Goal: Task Accomplishment & Management: Complete application form

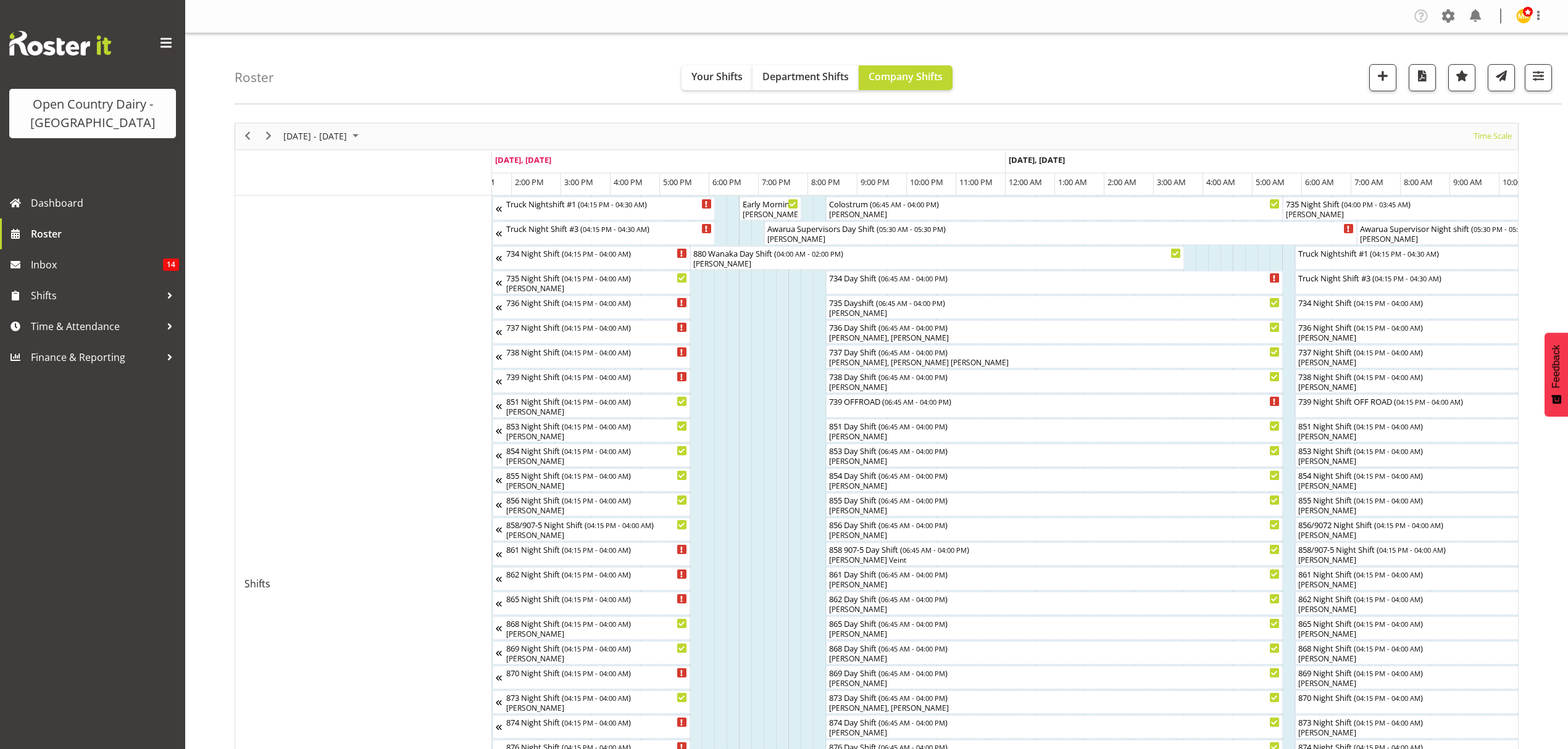
scroll to position [0, 672]
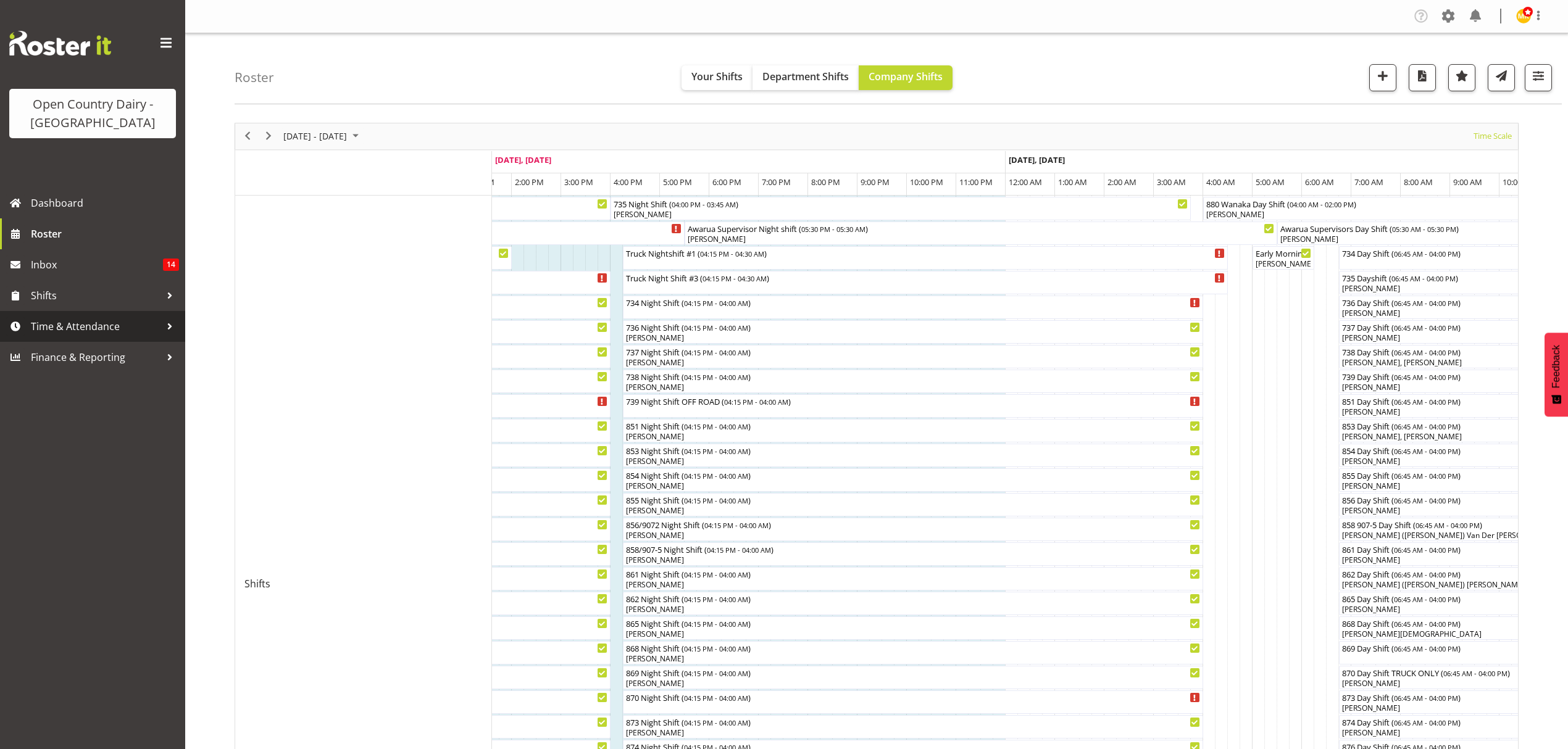
click at [77, 325] on span "Time & Attendance" at bounding box center [95, 326] width 129 height 19
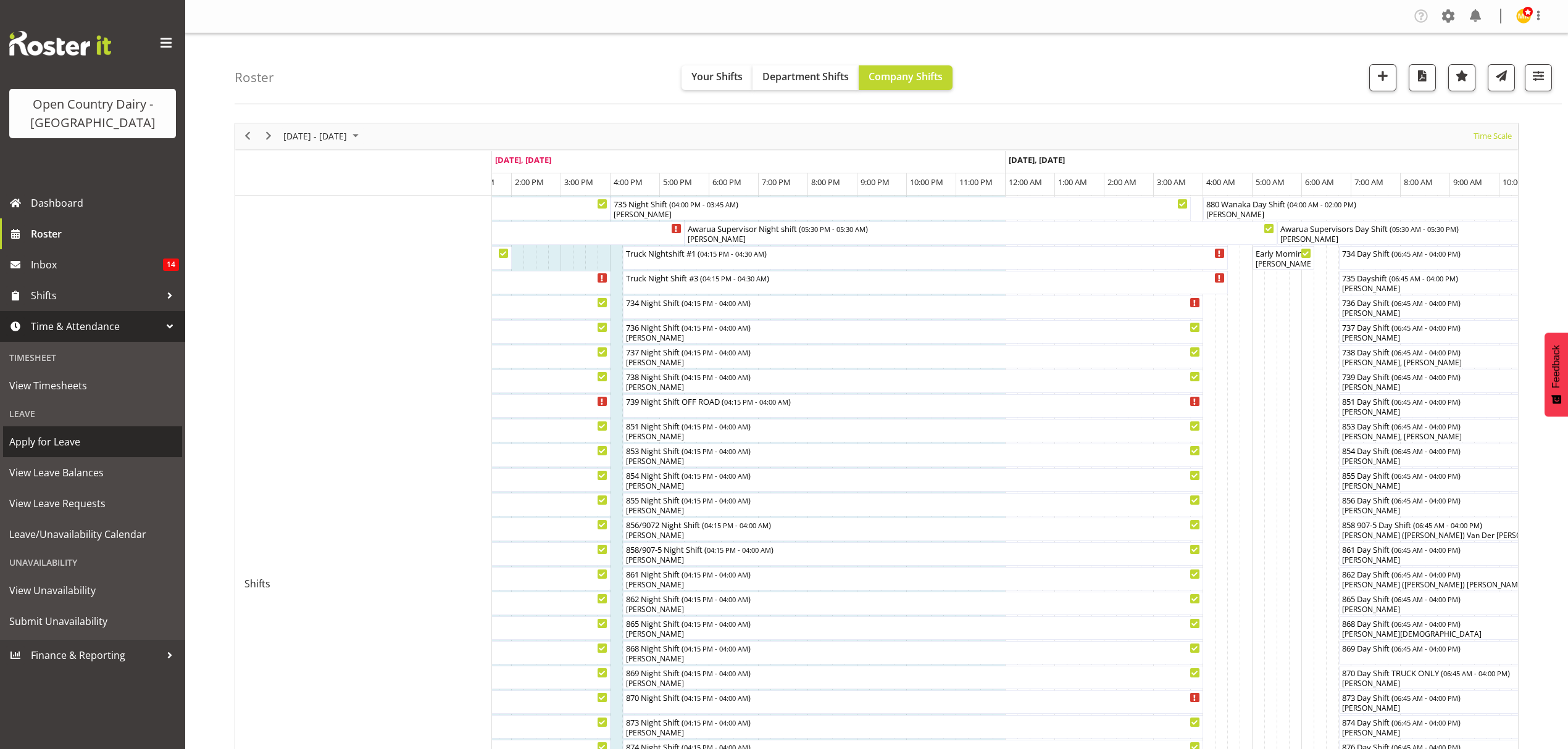
click at [109, 437] on span "Apply for Leave" at bounding box center [92, 442] width 166 height 19
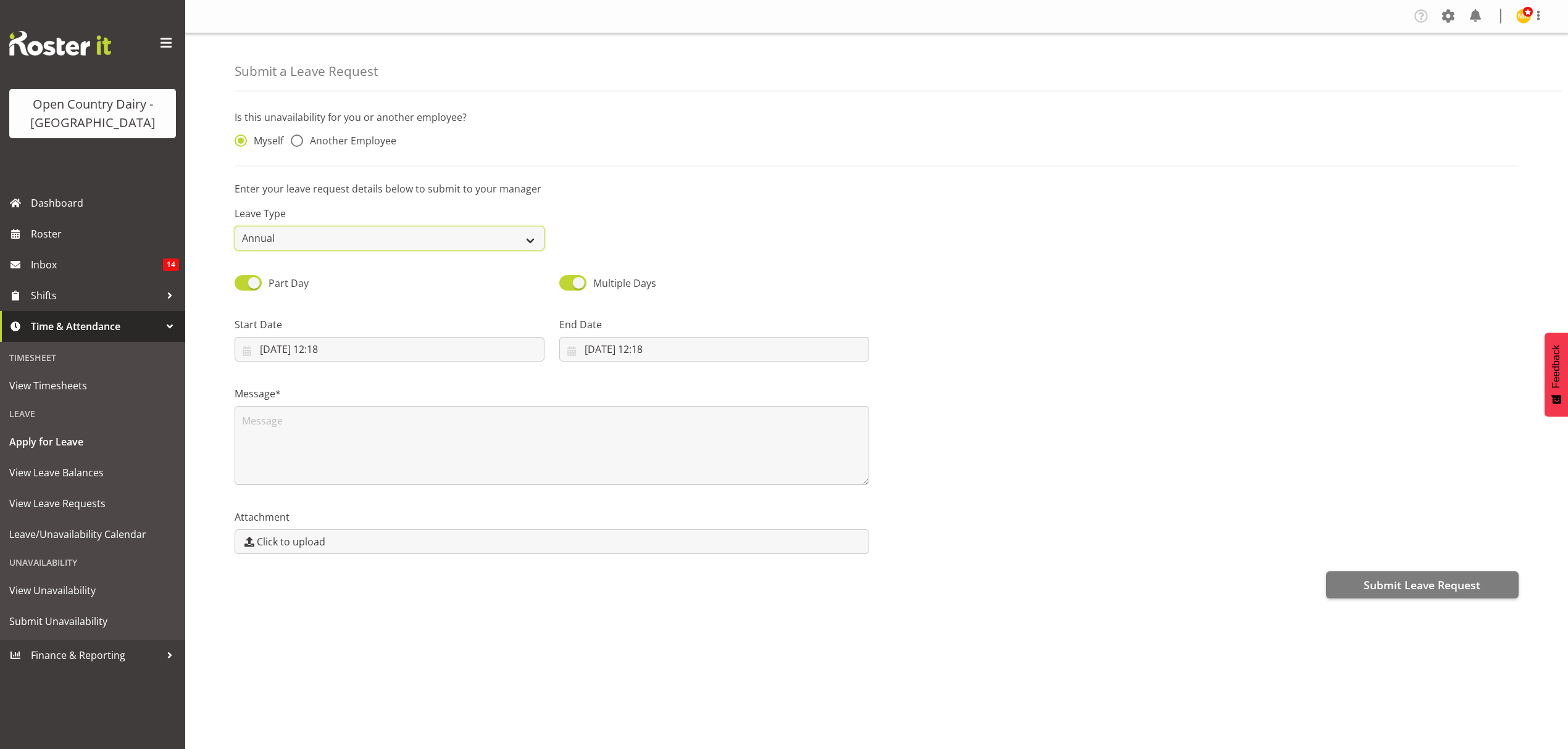
click at [473, 248] on select "Annual Sick Leave Without Pay Bereavement Domestic Violence Parental Jury Servi…" at bounding box center [389, 238] width 310 height 25
select select "Sick"
click at [234, 227] on select "Annual Sick Leave Without Pay Bereavement Domestic Violence Parental Jury Servi…" at bounding box center [389, 238] width 310 height 25
click at [309, 139] on span "Another Employee" at bounding box center [349, 140] width 93 height 12
click at [299, 139] on input "Another Employee" at bounding box center [294, 141] width 8 height 8
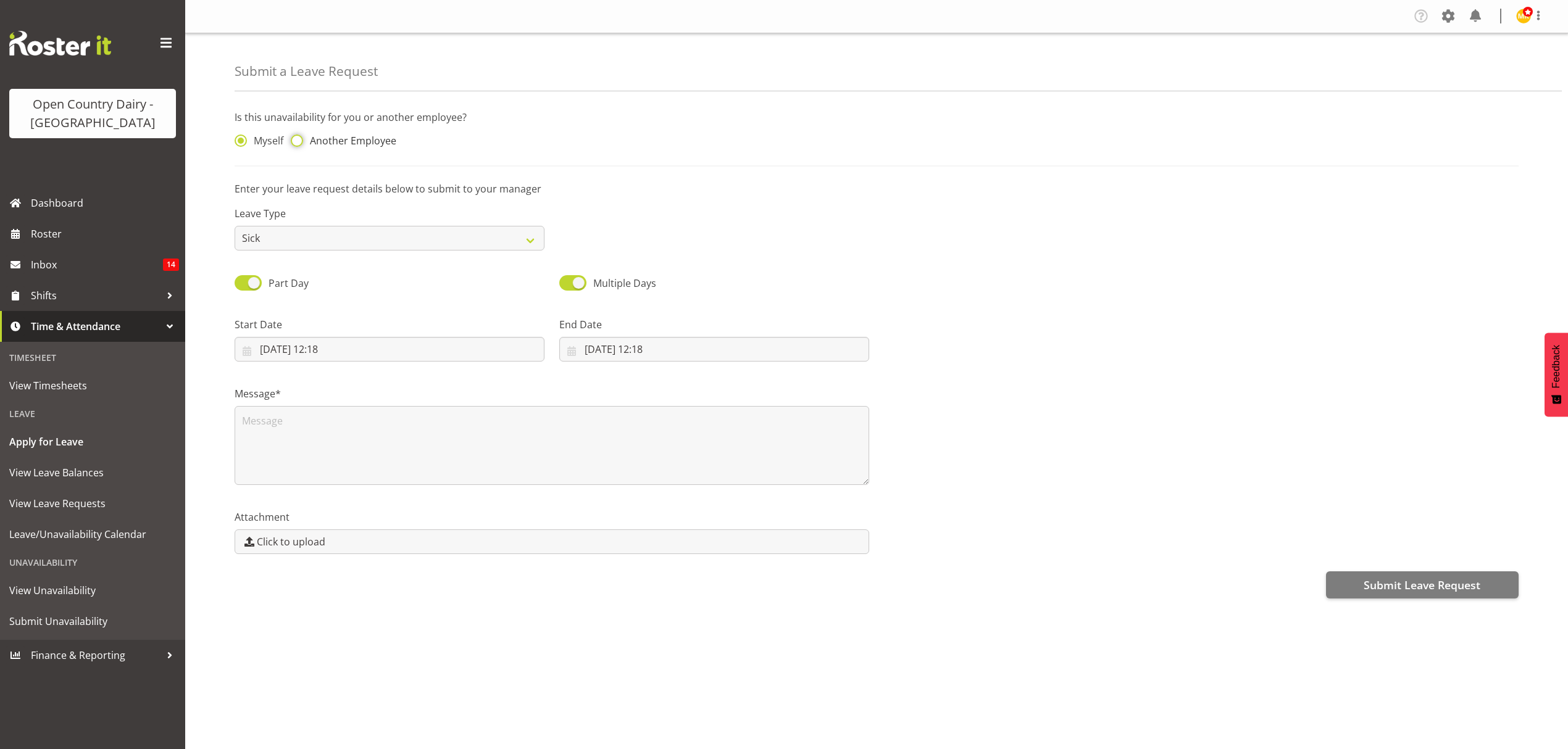
radio input "true"
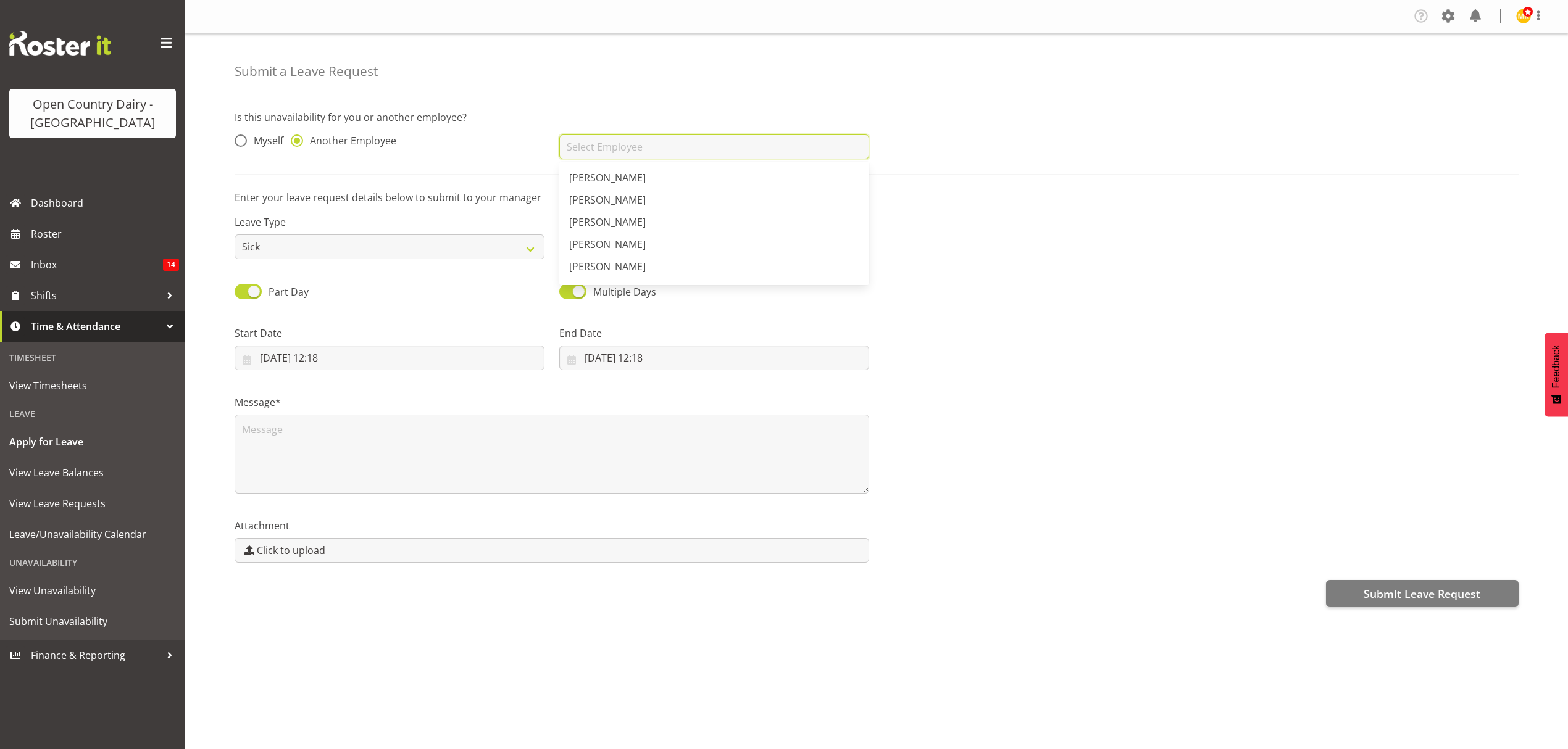
click at [704, 141] on input "text" at bounding box center [714, 146] width 310 height 25
click at [660, 215] on link "[PERSON_NAME]" at bounding box center [714, 222] width 310 height 22
type input "[PERSON_NAME]"
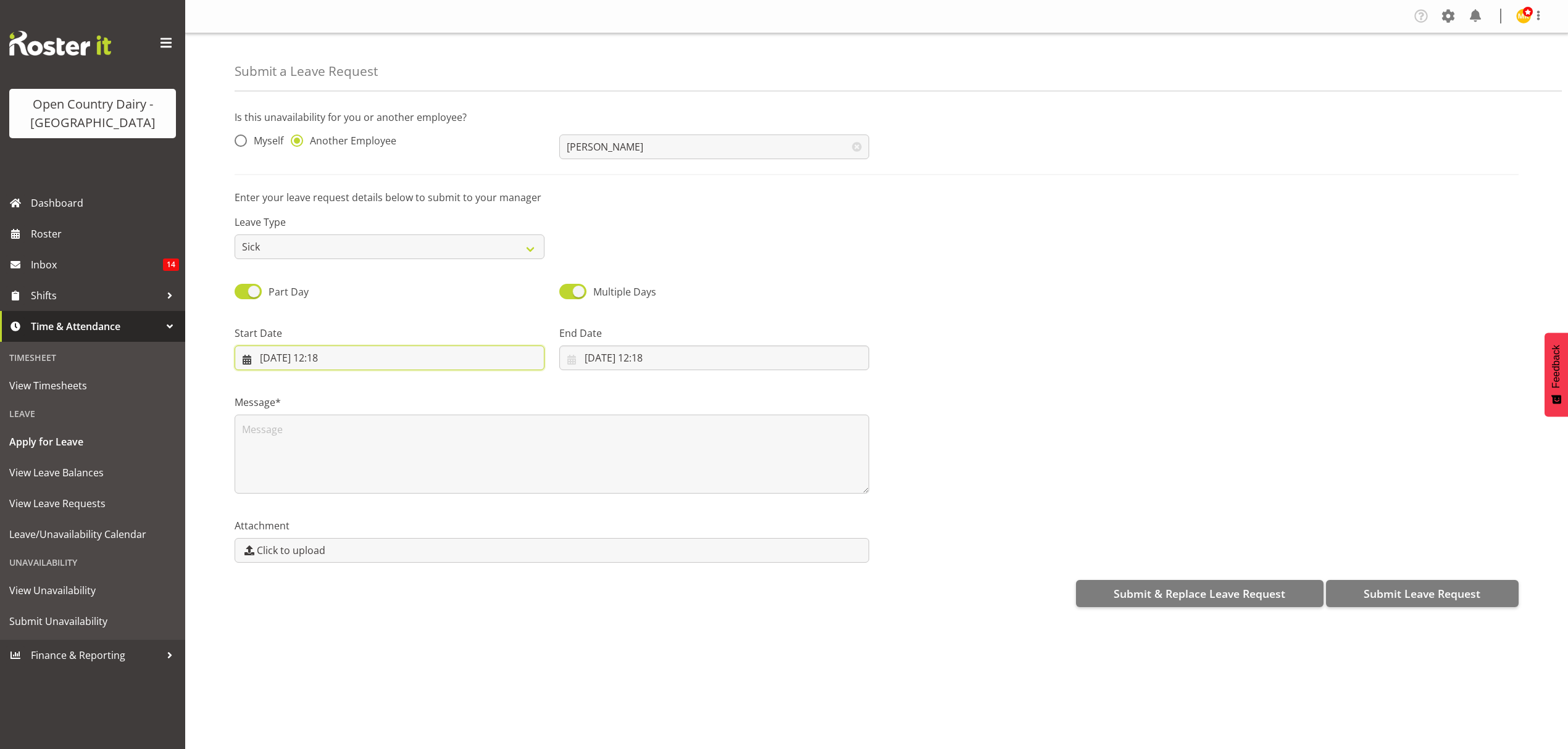
click at [406, 358] on input "25/08/2025, 12:18" at bounding box center [389, 358] width 310 height 25
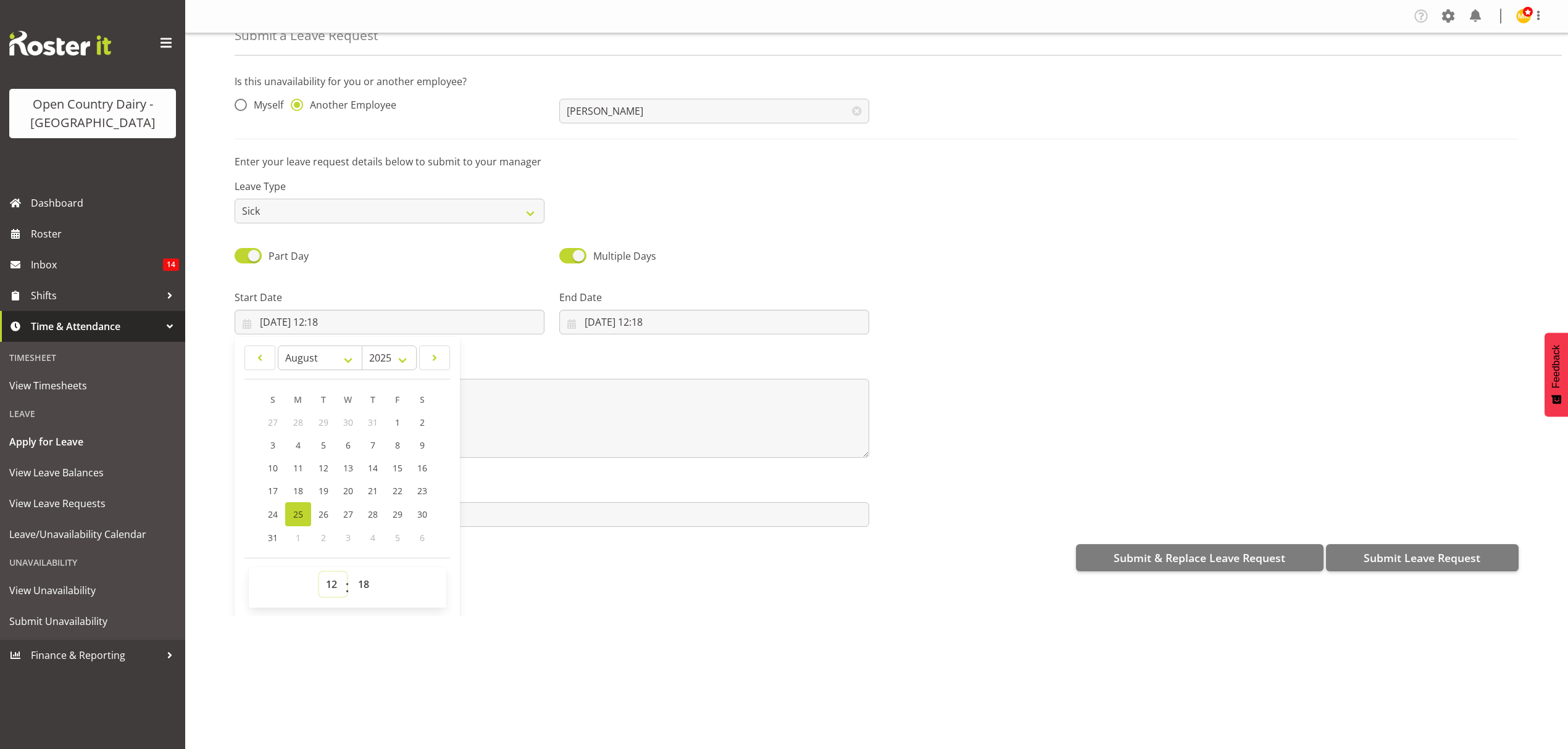
click at [329, 583] on select "00 01 02 03 04 05 06 07 08 09 10 11 12 13 14 15 16 17 18 19 20 21 22 23" at bounding box center [333, 584] width 28 height 25
select select "16"
type input "25/08/2025, 16:18"
click at [329, 580] on select "00 01 02 03 04 05 06 07 08 09 10 11 12 13 14 15 16 17 18 19 20 21 22 23" at bounding box center [333, 584] width 28 height 25
click at [369, 585] on select "00 01 02 03 04 05 06 07 08 09 10 11 12 13 14 15 16 17 18 19 20 21 22 23 24 25 2…" at bounding box center [365, 584] width 28 height 25
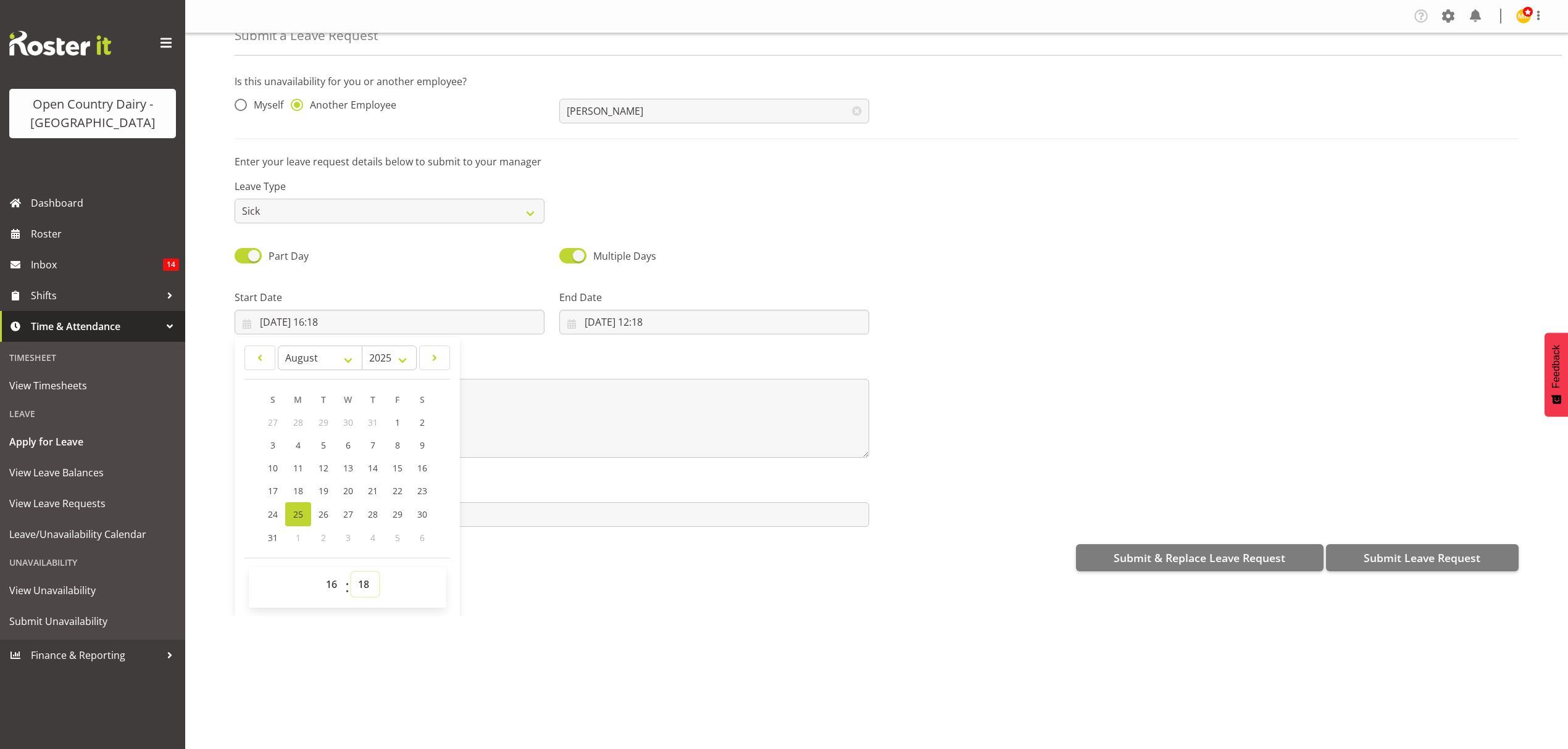
select select "15"
type input "25/08/2025, 16:15"
click at [369, 585] on select "00 01 02 03 04 05 06 07 08 09 10 11 12 13 14 15 16 17 18 19 20 21 22 23 24 25 2…" at bounding box center [365, 584] width 28 height 25
click at [634, 575] on div "Is this unavailability for you or another employee? Myself Another Employee And…" at bounding box center [901, 323] width 1333 height 516
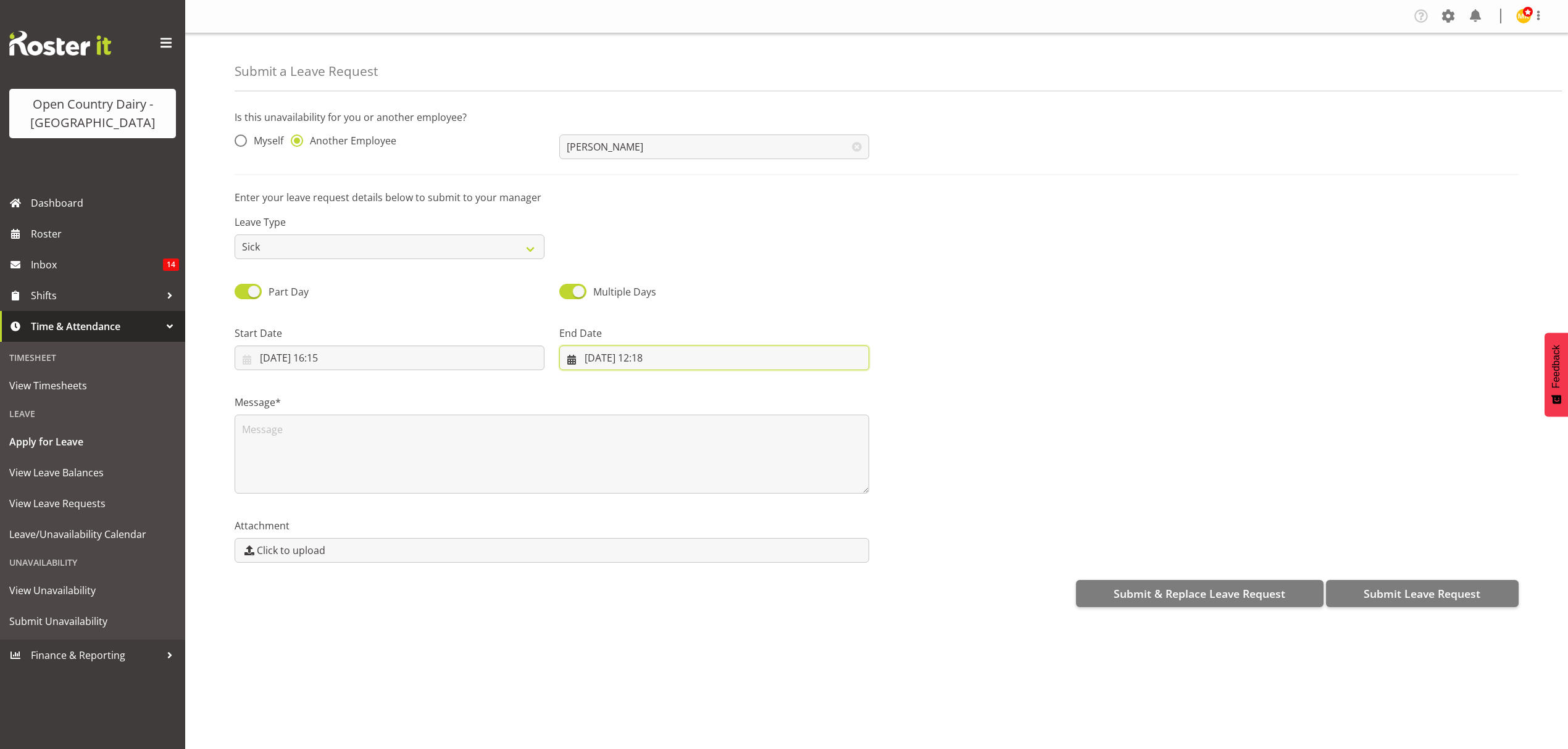
click at [786, 356] on input "25/08/2025, 12:18" at bounding box center [714, 358] width 310 height 25
click at [650, 547] on span "26" at bounding box center [648, 550] width 10 height 11
type input "26/08/2025, 12:18"
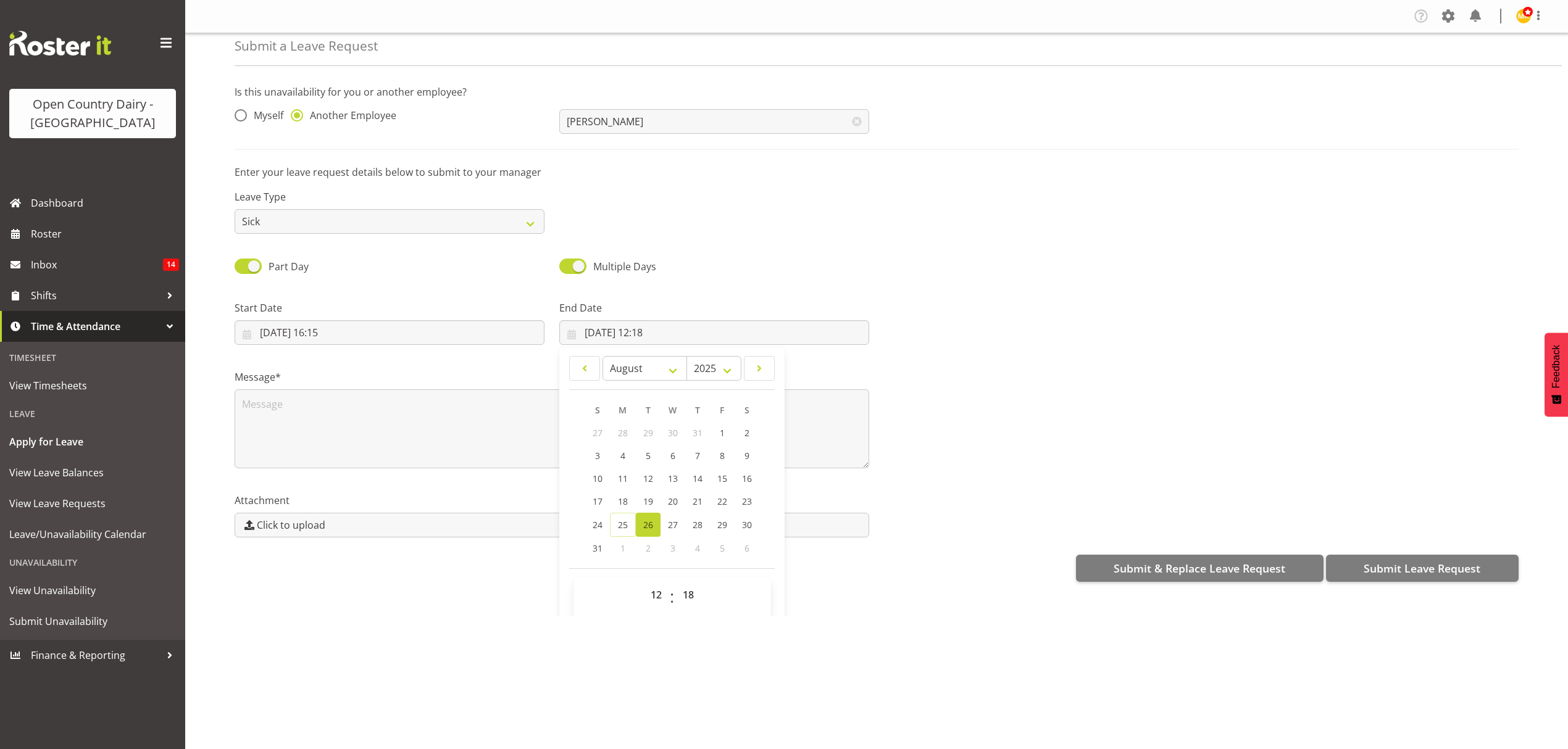
scroll to position [36, 0]
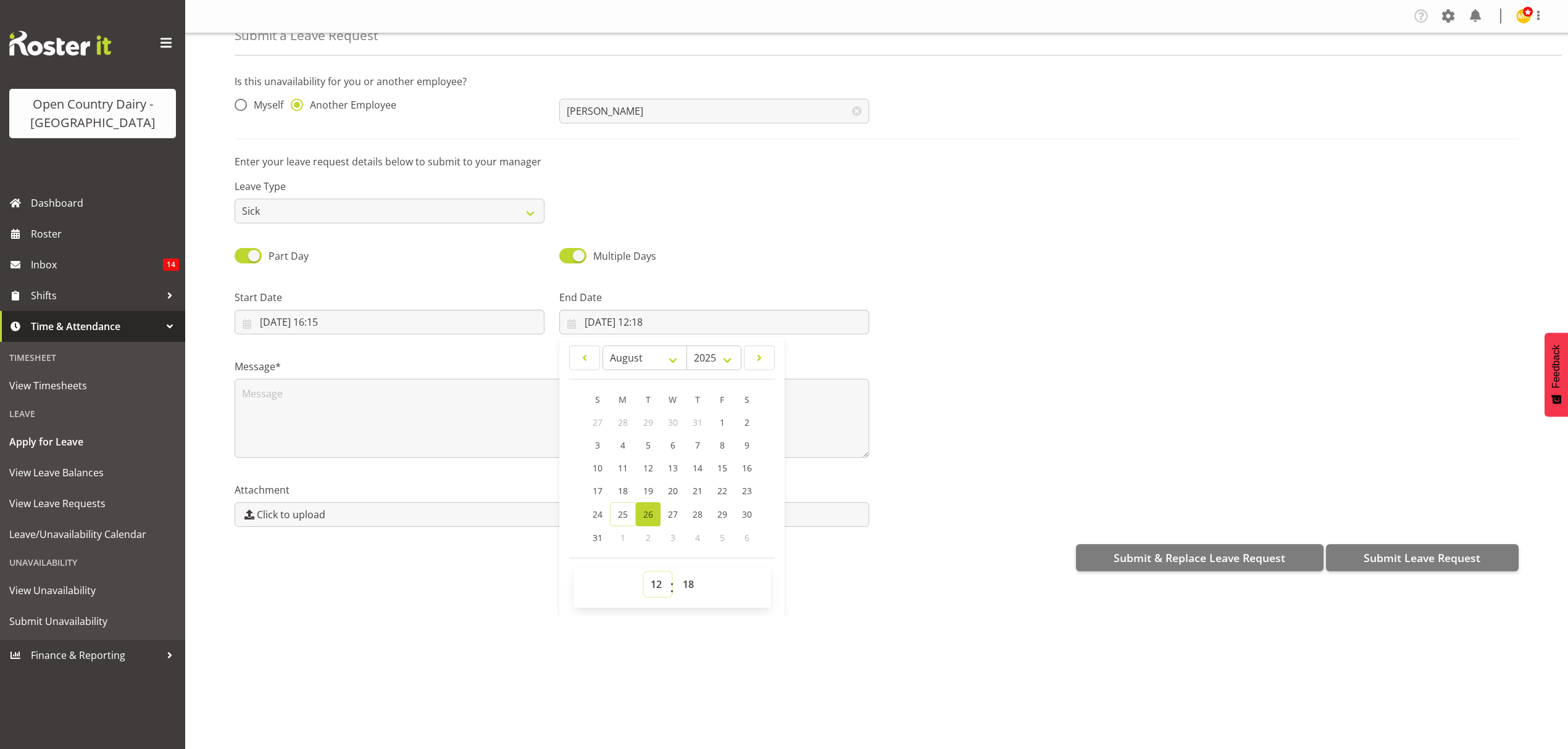
click at [651, 588] on select "00 01 02 03 04 05 06 07 08 09 10 11 12 13 14 15 16 17 18 19 20 21 22 23" at bounding box center [657, 584] width 28 height 25
select select "4"
type input "26/08/2025, 04:18"
click at [693, 581] on select "00 01 02 03 04 05 06 07 08 09 10 11 12 13 14 15 16 17 18 19 20 21 22 23 24 25 2…" at bounding box center [689, 584] width 28 height 25
select select "0"
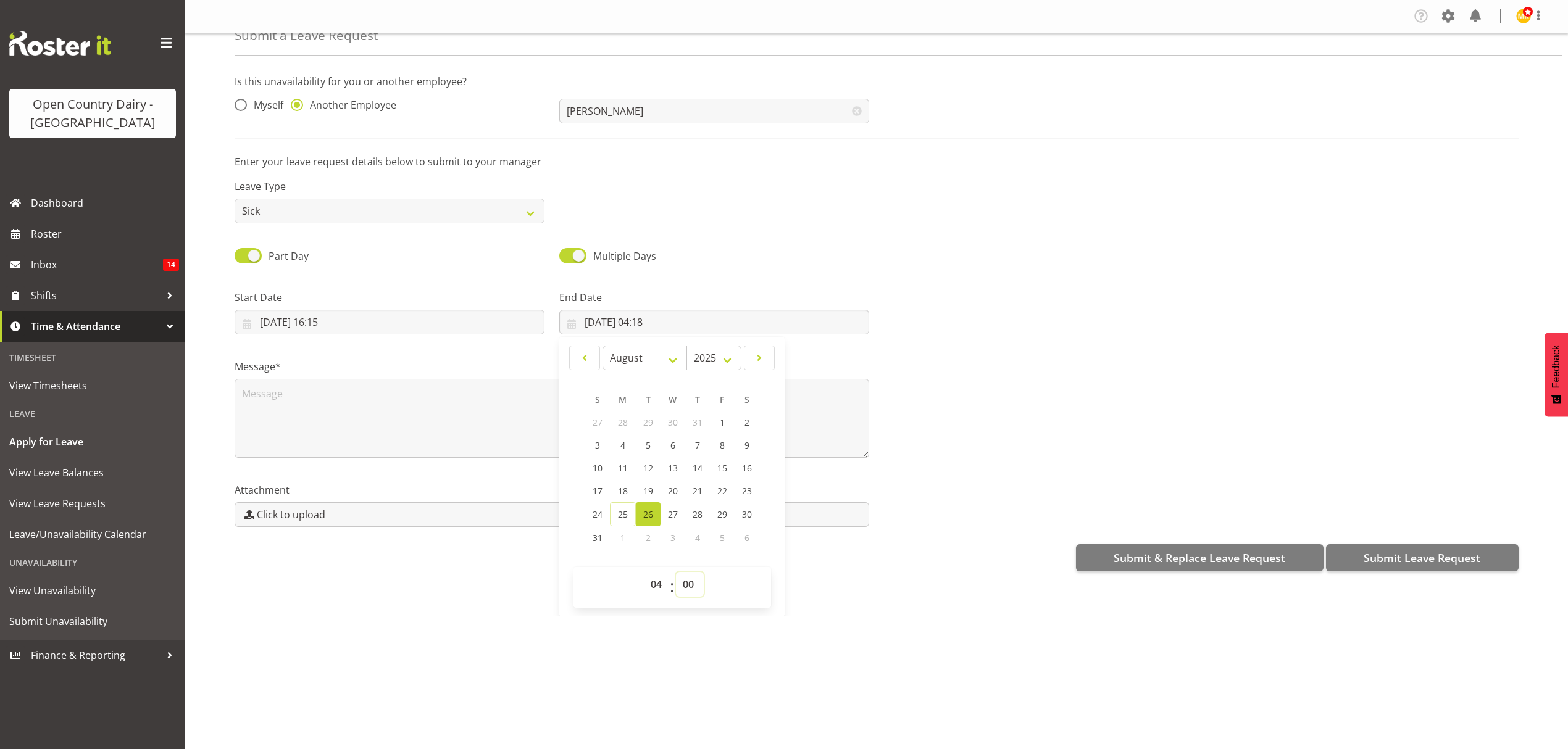
click at [676, 573] on select "00 01 02 03 04 05 06 07 08 09 10 11 12 13 14 15 16 17 18 19 20 21 22 23 24 25 2…" at bounding box center [689, 584] width 28 height 25
type input "26/08/2025, 04:00"
click at [929, 578] on div "Is this unavailability for you or another employee? Myself Another Employee And…" at bounding box center [901, 323] width 1333 height 516
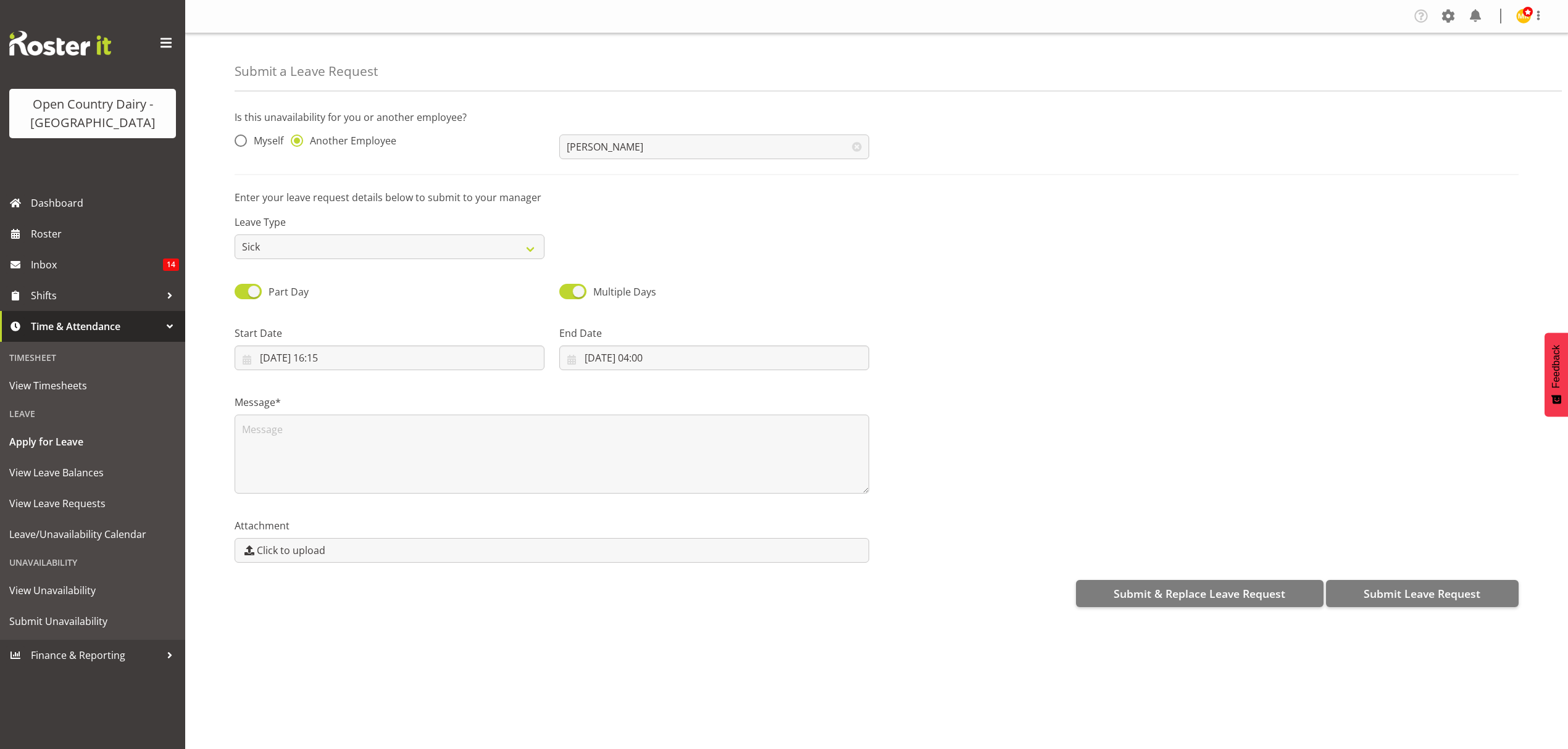
scroll to position [0, 0]
click at [502, 442] on textarea at bounding box center [551, 454] width 634 height 79
type textarea "Andy called in sick"
click at [1383, 590] on span "Submit Leave Request" at bounding box center [1422, 593] width 116 height 16
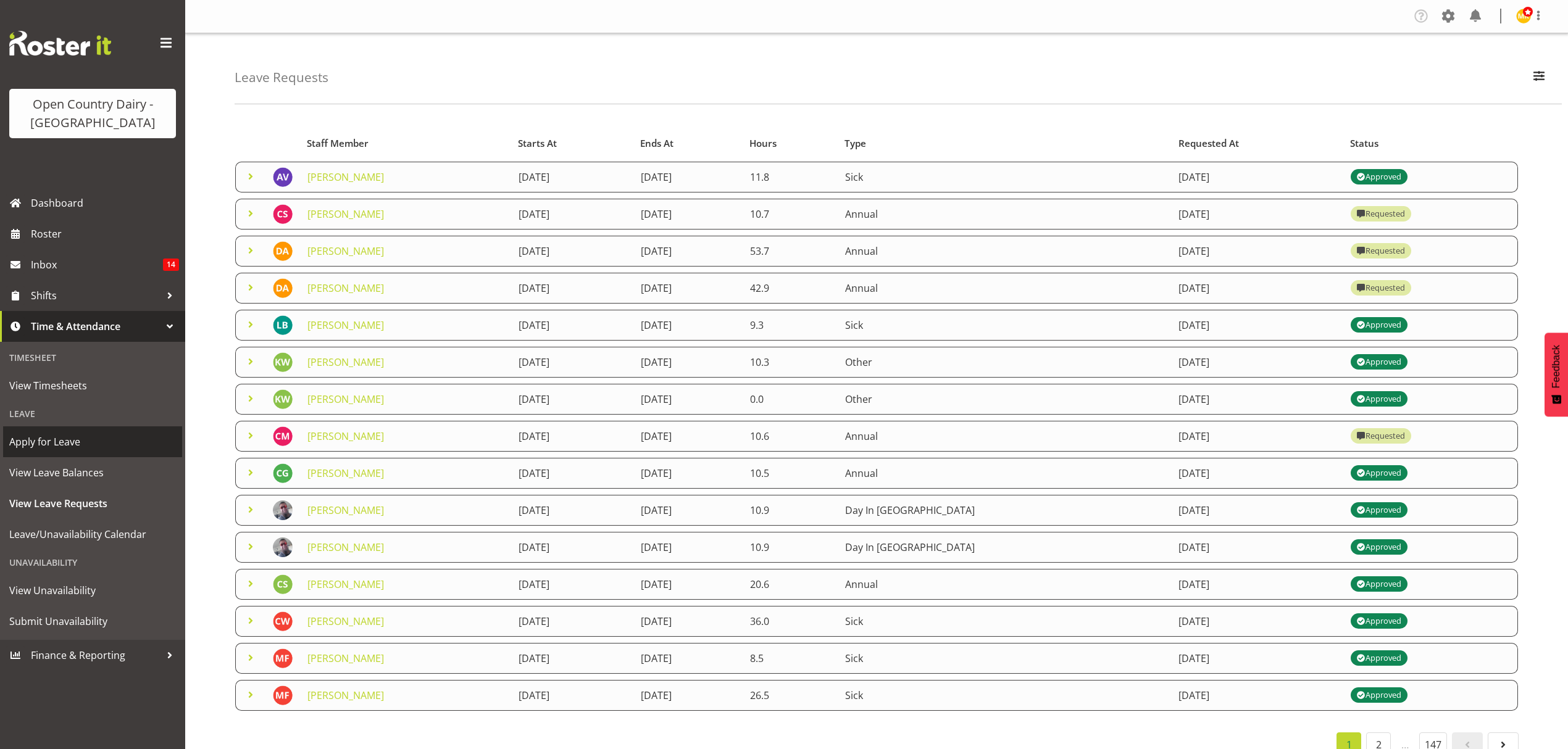
click at [84, 452] on link "Apply for Leave" at bounding box center [92, 441] width 179 height 31
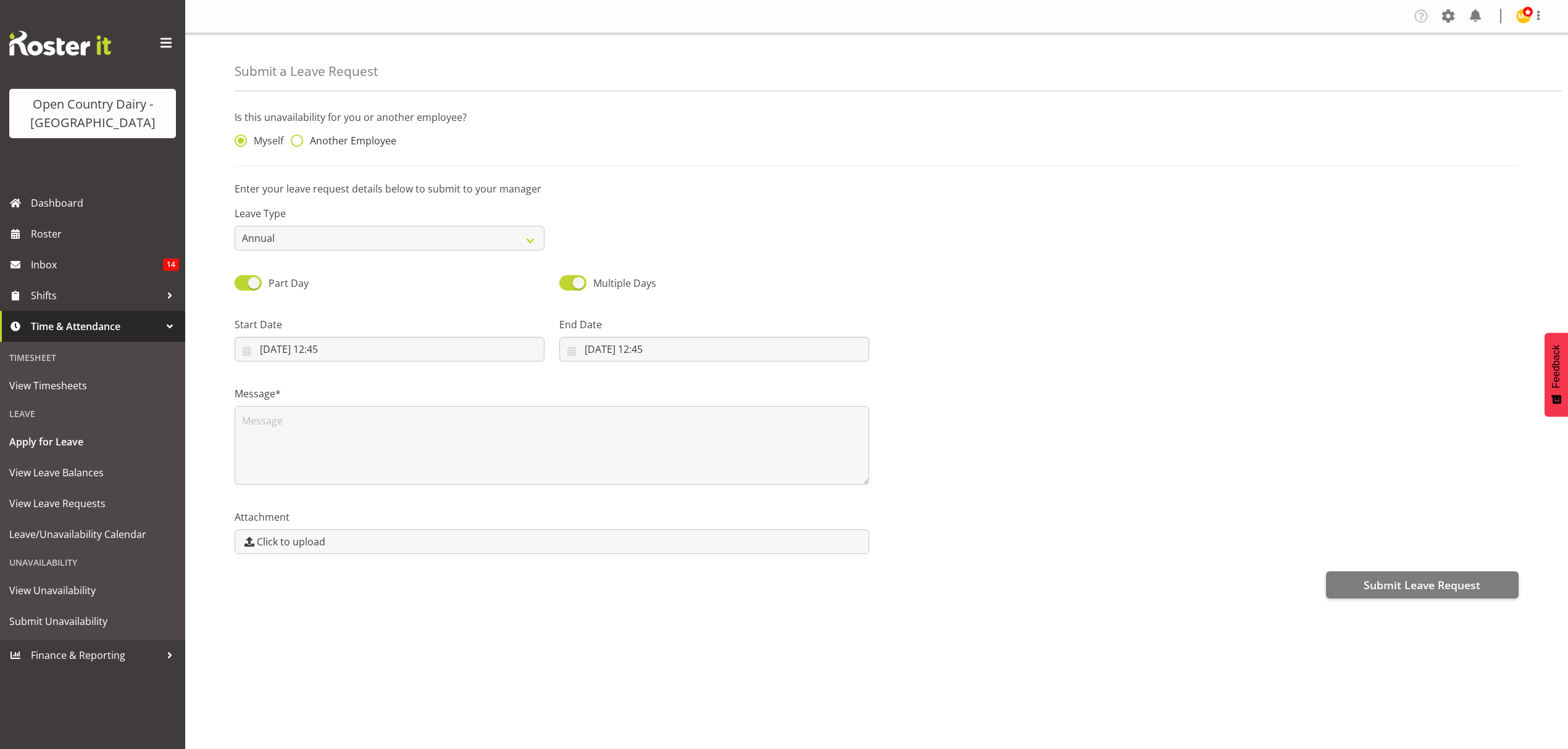
click at [302, 139] on span at bounding box center [296, 140] width 12 height 12
click at [299, 139] on input "Another Employee" at bounding box center [294, 141] width 8 height 8
radio input "true"
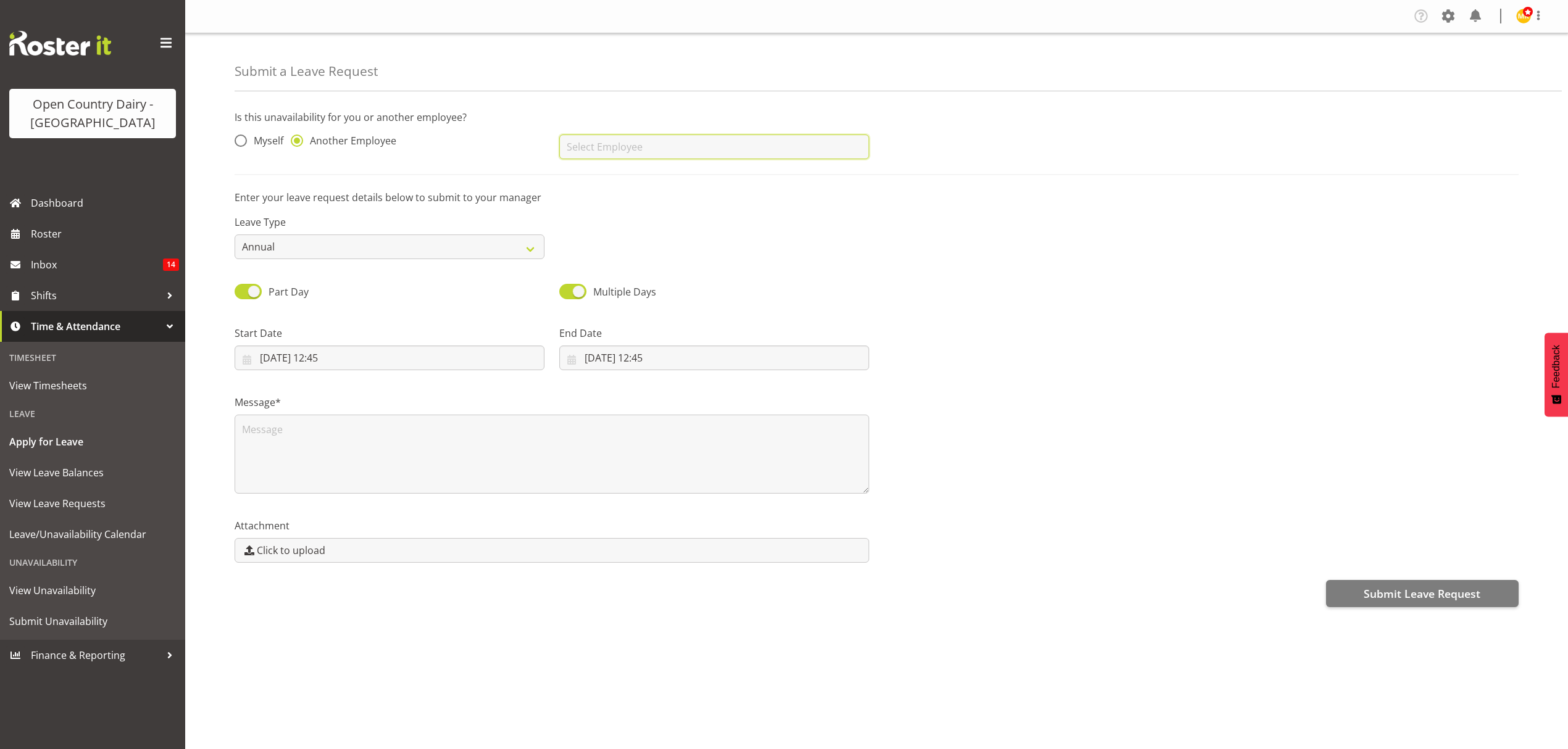
click at [590, 144] on input "text" at bounding box center [714, 146] width 310 height 25
click at [825, 179] on link "[PERSON_NAME]" at bounding box center [714, 177] width 310 height 22
type input "[PERSON_NAME]"
click at [467, 231] on div "Leave Type Annual Sick Leave Without Pay Bereavement Domestic Violence Parental…" at bounding box center [389, 237] width 310 height 44
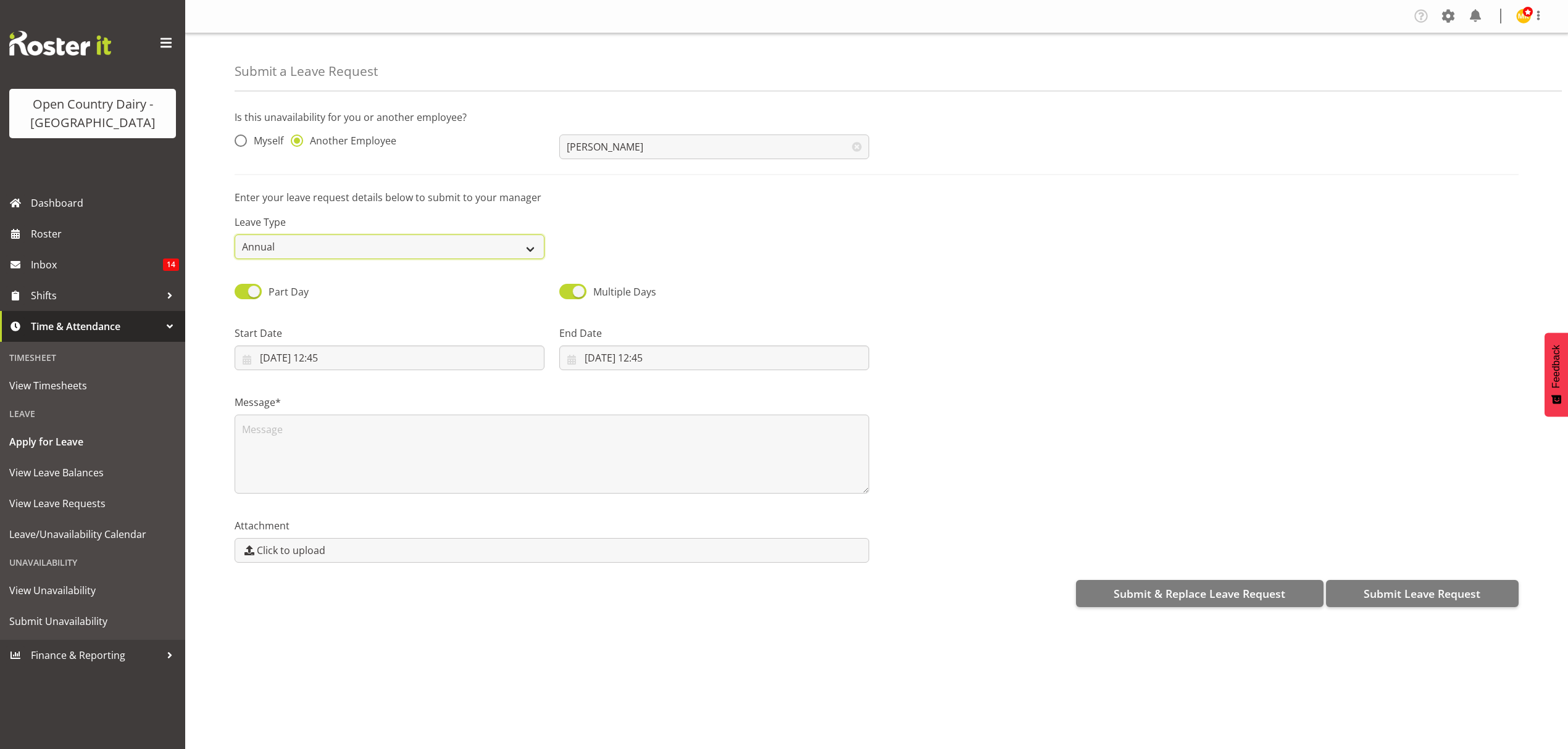
click at [470, 239] on select "Annual Sick Leave Without Pay Bereavement Domestic Violence Parental Jury Servi…" at bounding box center [389, 246] width 310 height 25
select select "Sick"
click at [234, 235] on select "Annual Sick Leave Without Pay Bereavement Domestic Violence Parental Jury Servi…" at bounding box center [389, 246] width 310 height 25
click at [500, 358] on input "25/08/2025, 12:45" at bounding box center [389, 358] width 310 height 25
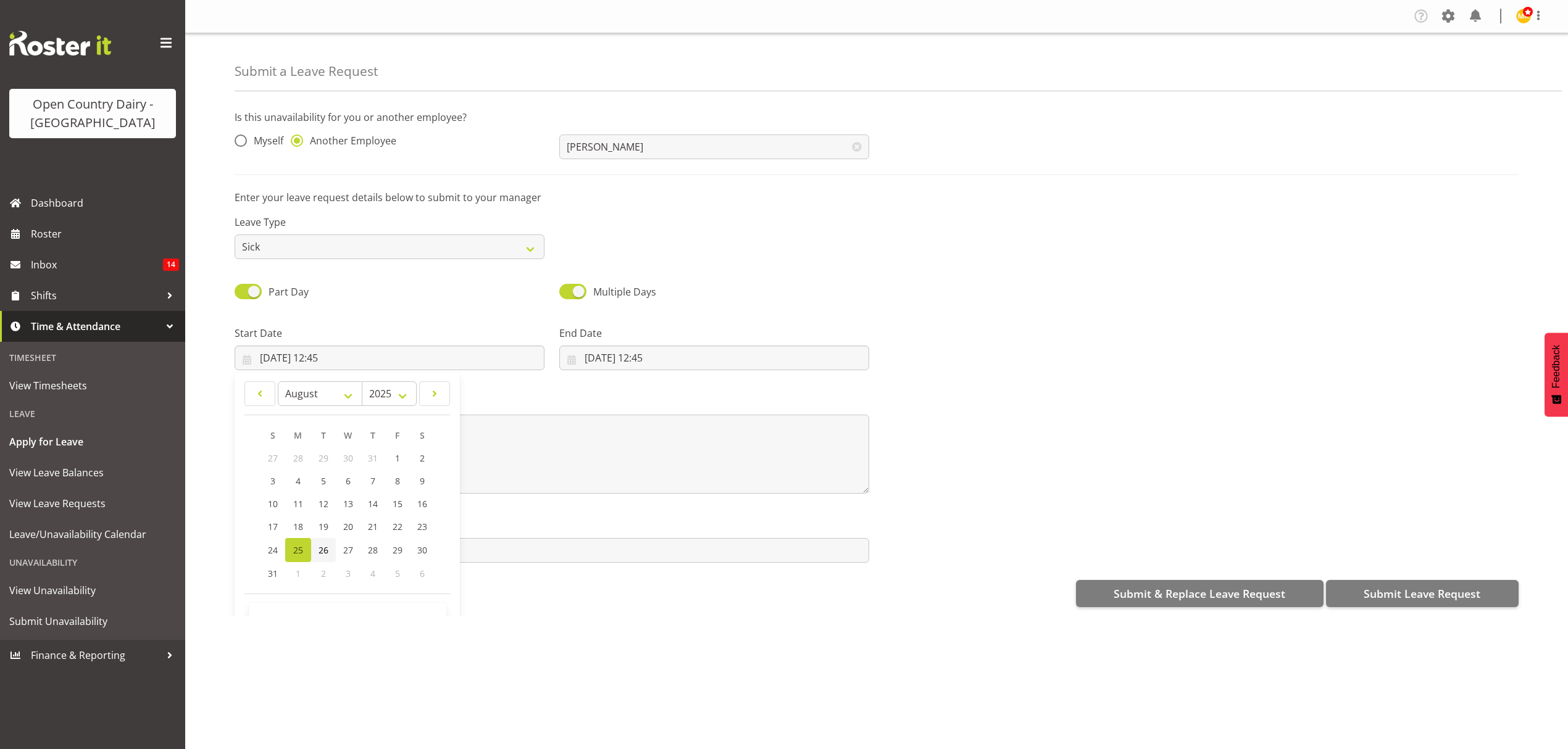
click at [331, 542] on link "26" at bounding box center [324, 551] width 25 height 24
type input "26/08/2025, 12:45"
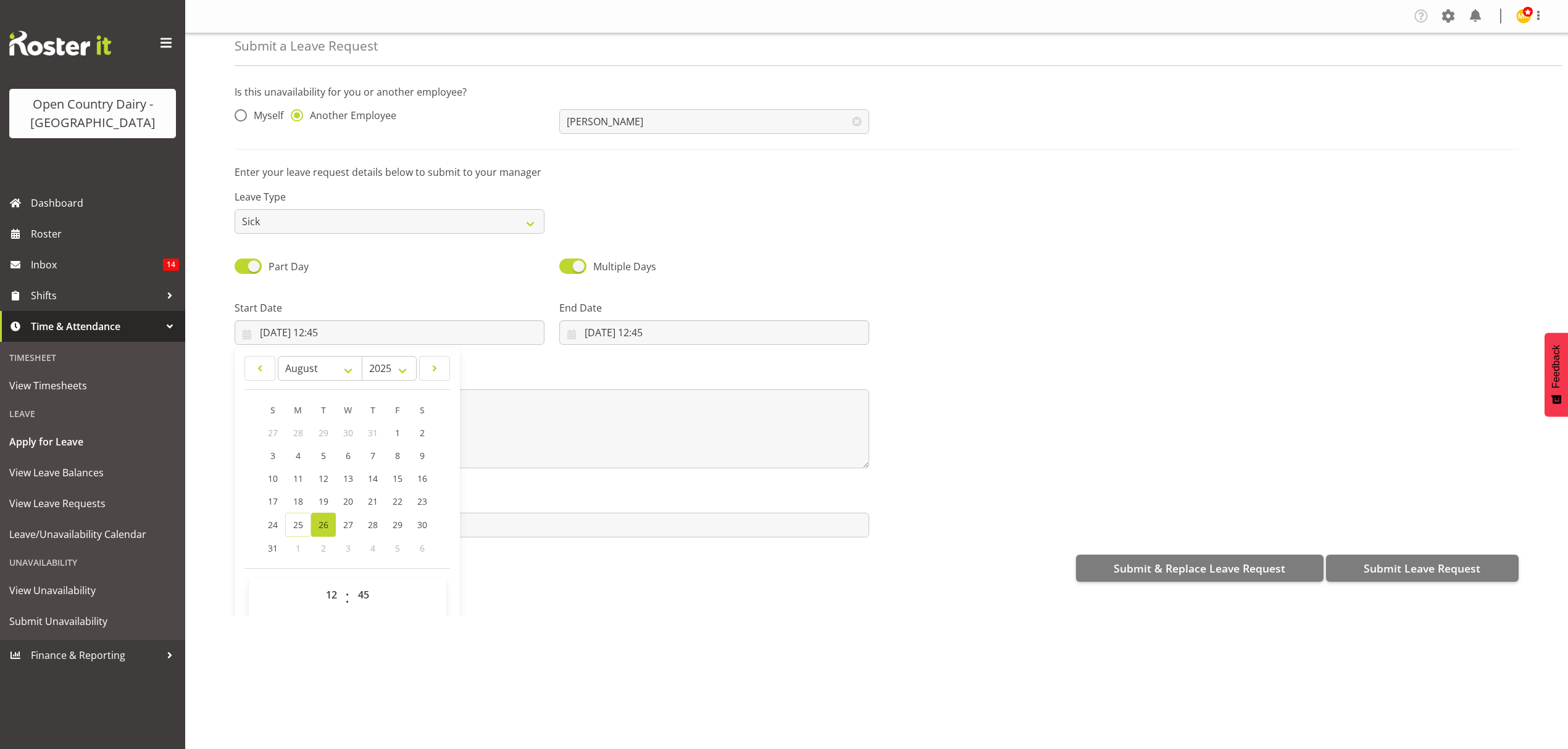
scroll to position [36, 0]
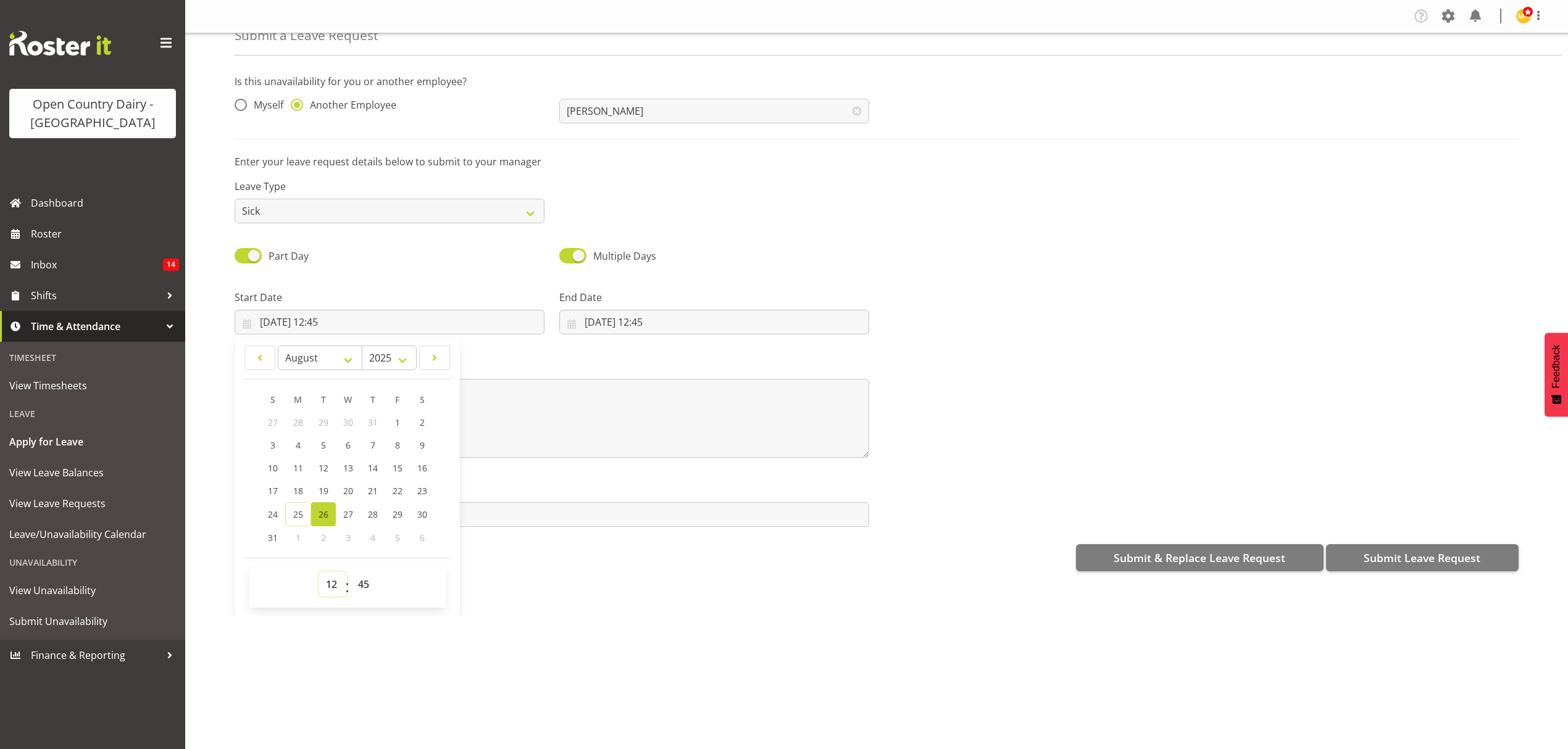
click at [332, 583] on select "00 01 02 03 04 05 06 07 08 09 10 11 12 13 14 15 16 17 18 19 20 21 22 23" at bounding box center [333, 584] width 28 height 25
select select "6"
type input "26/08/2025, 06:45"
click at [699, 668] on div "Company Settings Roles & Skills Tasks Jobs Employees Locations & Departments Ac…" at bounding box center [877, 374] width 1383 height 749
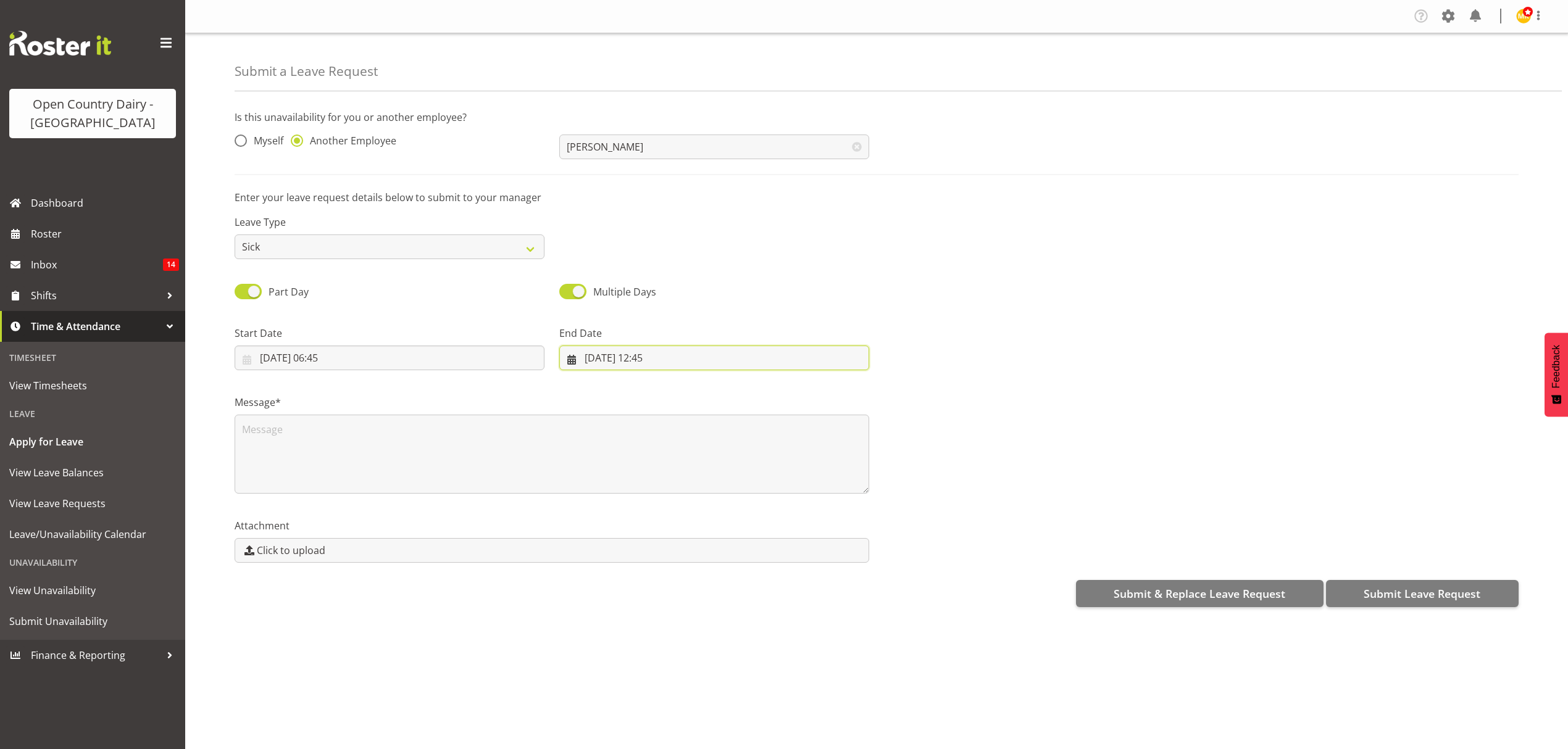
click at [686, 358] on input "25/08/2025, 12:45" at bounding box center [714, 358] width 310 height 25
click at [636, 547] on link "26" at bounding box center [648, 551] width 25 height 24
type input "26/08/2025, 12:45"
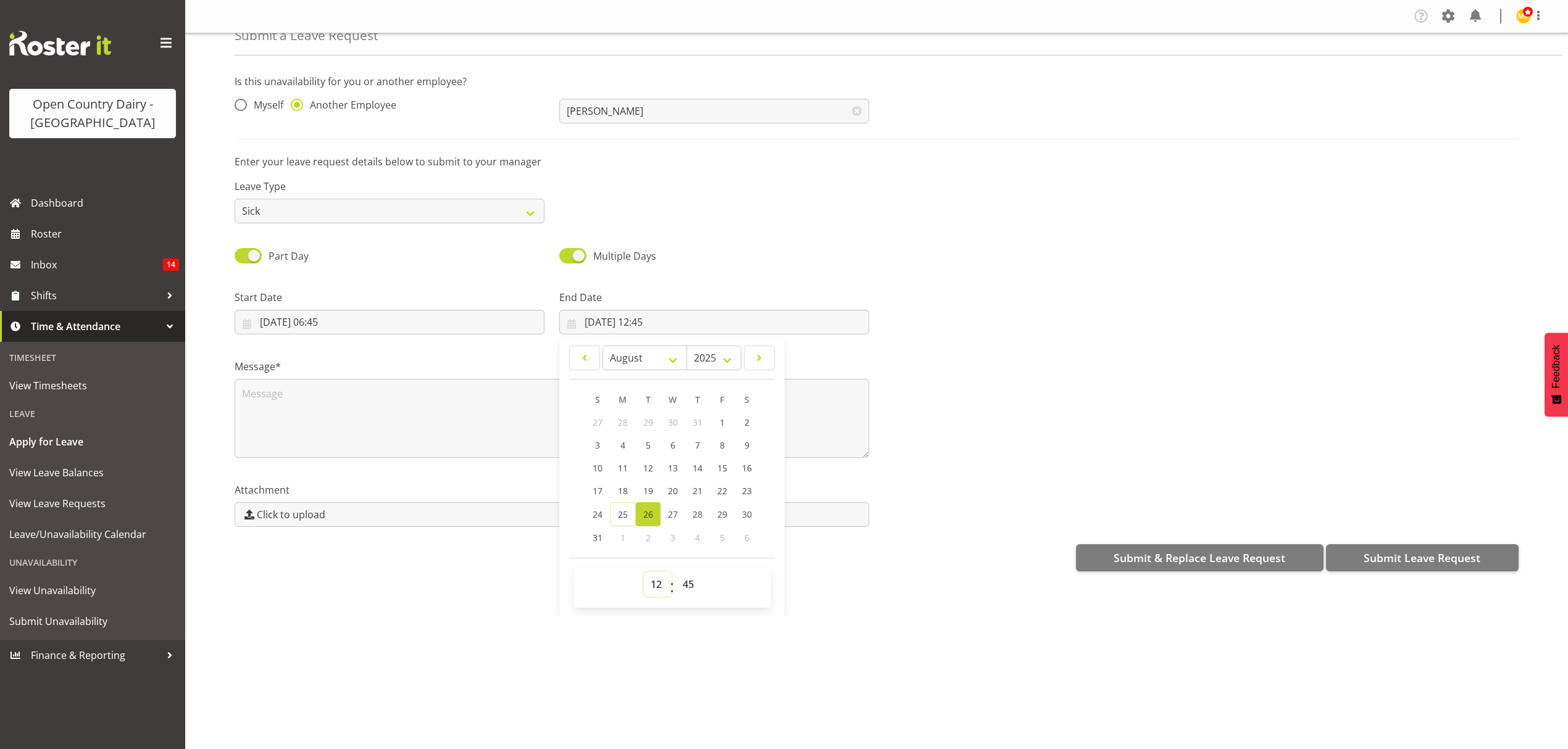
click at [652, 585] on select "00 01 02 03 04 05 06 07 08 09 10 11 12 13 14 15 16 17 18 19 20 21 22 23" at bounding box center [657, 584] width 28 height 25
select select "16"
click at [644, 573] on select "00 01 02 03 04 05 06 07 08 09 10 11 12 13 14 15 16 17 18 19 20 21 22 23" at bounding box center [657, 584] width 28 height 25
type input "26/08/2025, 16:45"
click at [681, 588] on select "00 01 02 03 04 05 06 07 08 09 10 11 12 13 14 15 16 17 18 19 20 21 22 23 24 25 2…" at bounding box center [689, 584] width 28 height 25
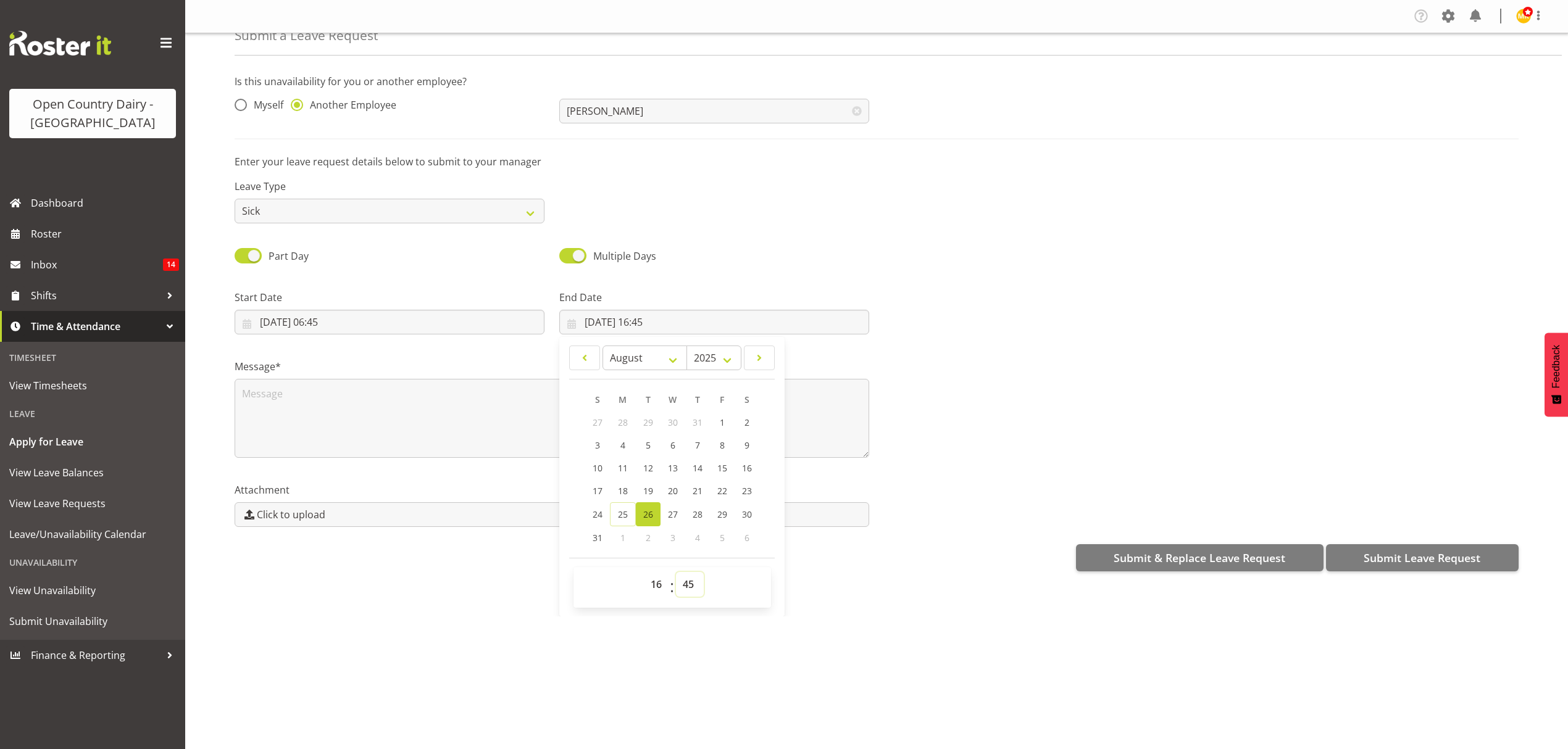
select select "0"
click at [676, 573] on select "00 01 02 03 04 05 06 07 08 09 10 11 12 13 14 15 16 17 18 19 20 21 22 23 24 25 2…" at bounding box center [689, 584] width 28 height 25
type input "26/08/2025, 16:00"
click at [769, 198] on div "Leave Type Annual Sick Leave Without Pay Bereavement Domestic Violence Parental…" at bounding box center [877, 196] width 1299 height 69
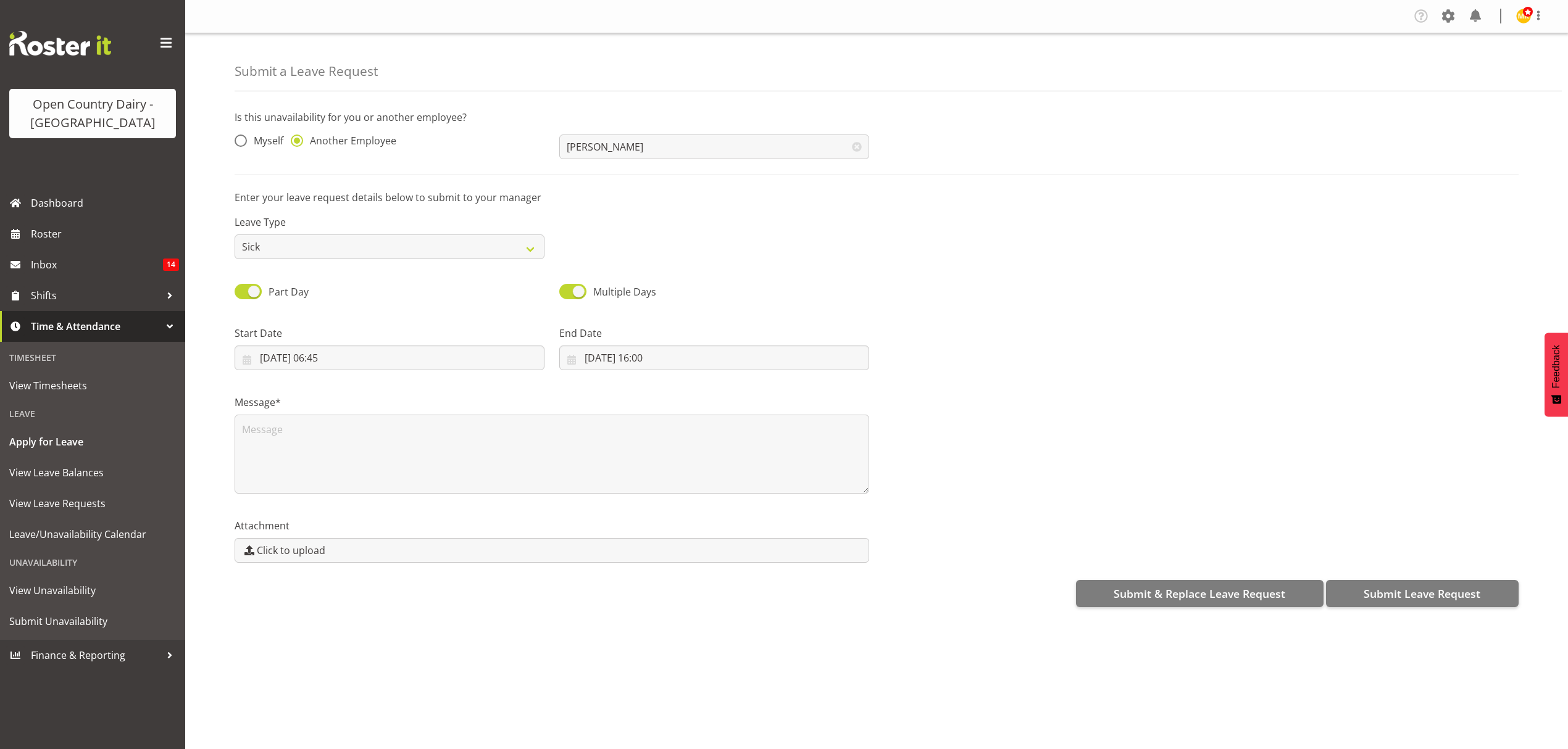
scroll to position [0, 0]
click at [434, 410] on label "Message*" at bounding box center [551, 402] width 634 height 15
click at [470, 433] on textarea at bounding box center [551, 454] width 634 height 79
type textarea "Gavin called in sick"
click at [1373, 586] on span "Submit Leave Request" at bounding box center [1422, 593] width 116 height 16
